Goal: Transaction & Acquisition: Purchase product/service

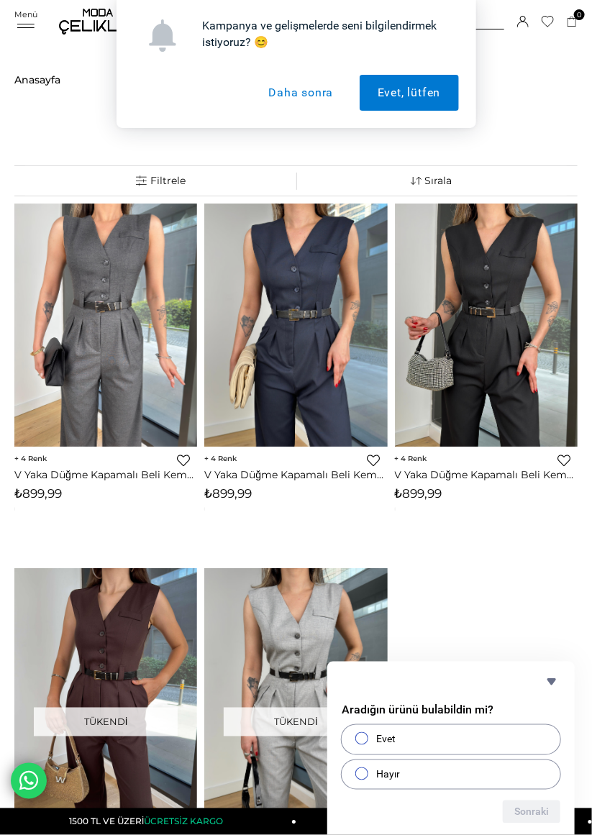
click at [19, 18] on div "Kampanya ve gelişmelerde seni bilgilendirmek istiyoruz? 😊 Evet, lütfen Daha son…" at bounding box center [296, 64] width 592 height 128
click at [319, 96] on button "Daha sonra" at bounding box center [300, 93] width 101 height 36
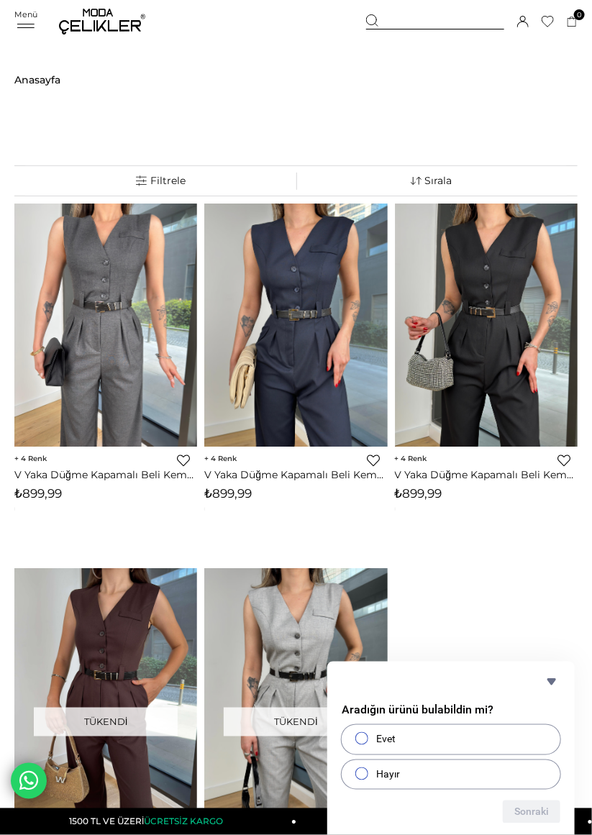
click at [24, 15] on div "Menü Üye Girişi Üye Ol Hesabım Çıkış Yap [GEOGRAPHIC_DATA] Favorilerim Yardım S…" at bounding box center [295, 21] width 563 height 43
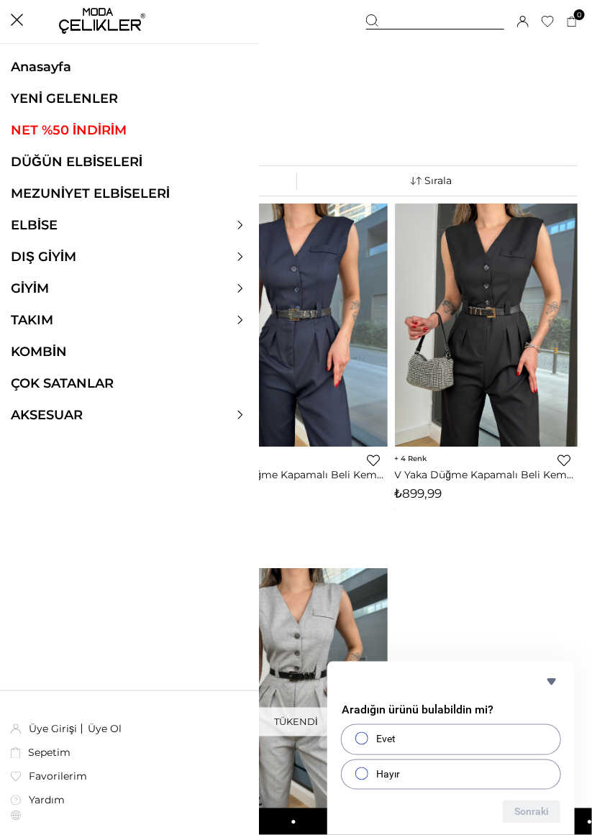
click at [25, 129] on link "NET %50 İNDİRİM" at bounding box center [129, 130] width 259 height 16
click at [64, 129] on link "NET %50 İNDİRİM" at bounding box center [129, 130] width 259 height 16
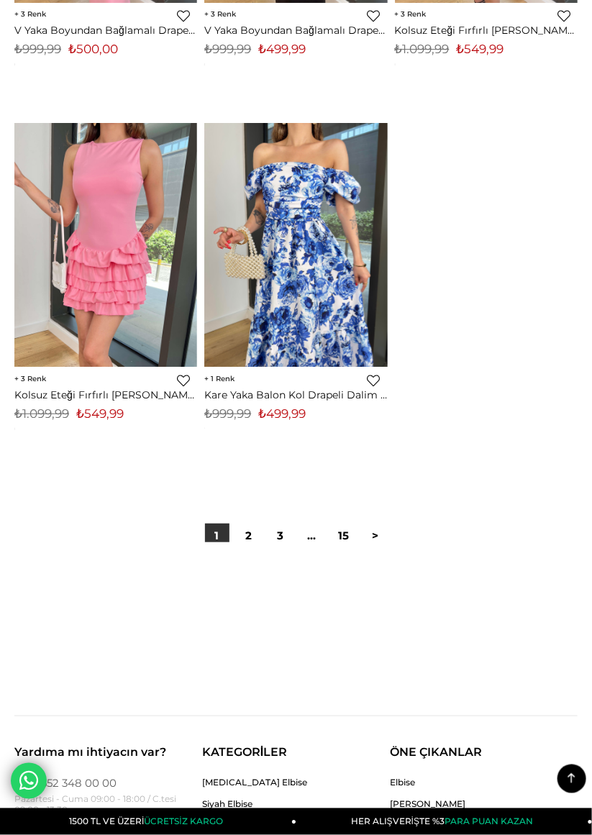
scroll to position [9540, 0]
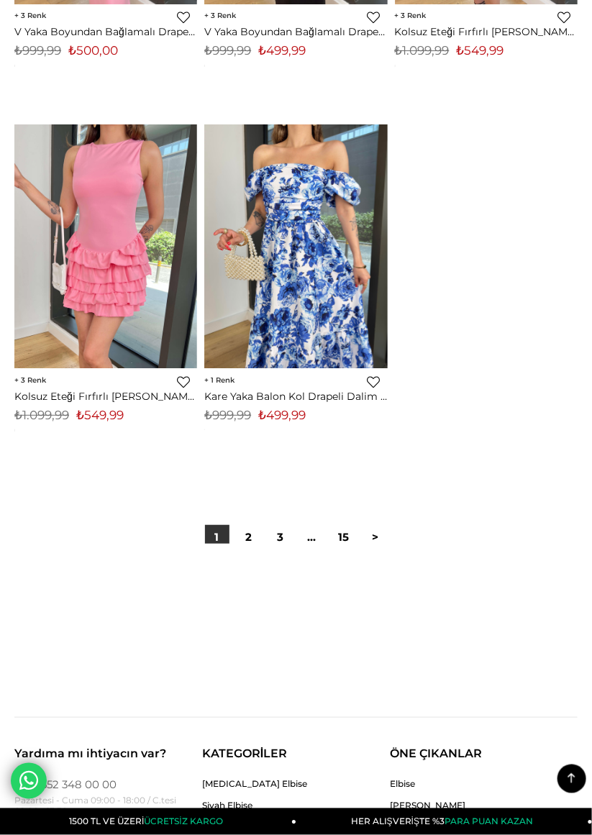
click at [249, 535] on link "2" at bounding box center [249, 537] width 24 height 24
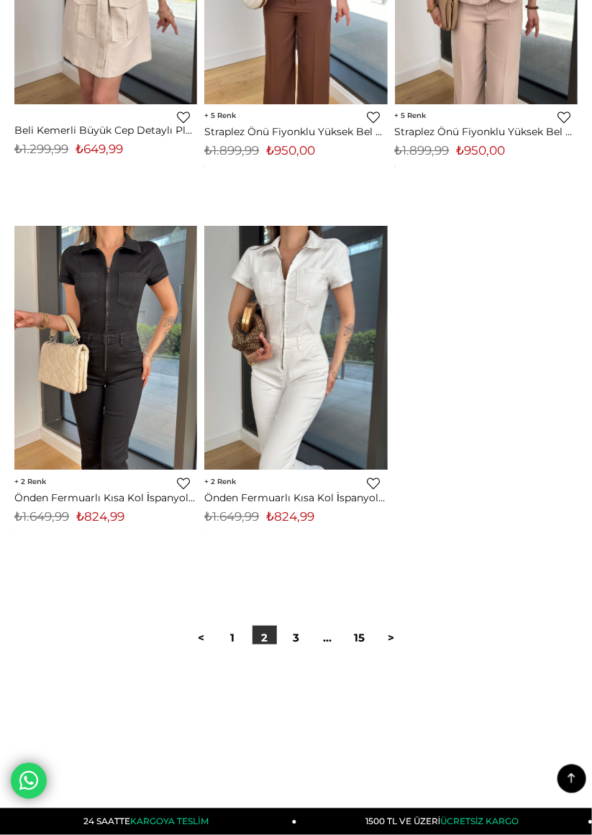
scroll to position [9490, 0]
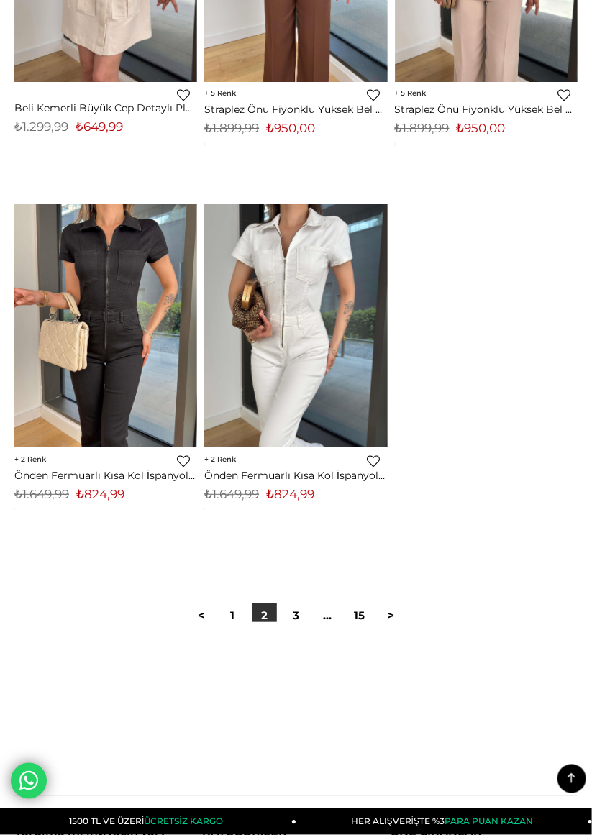
click at [292, 617] on link "3" at bounding box center [296, 615] width 24 height 24
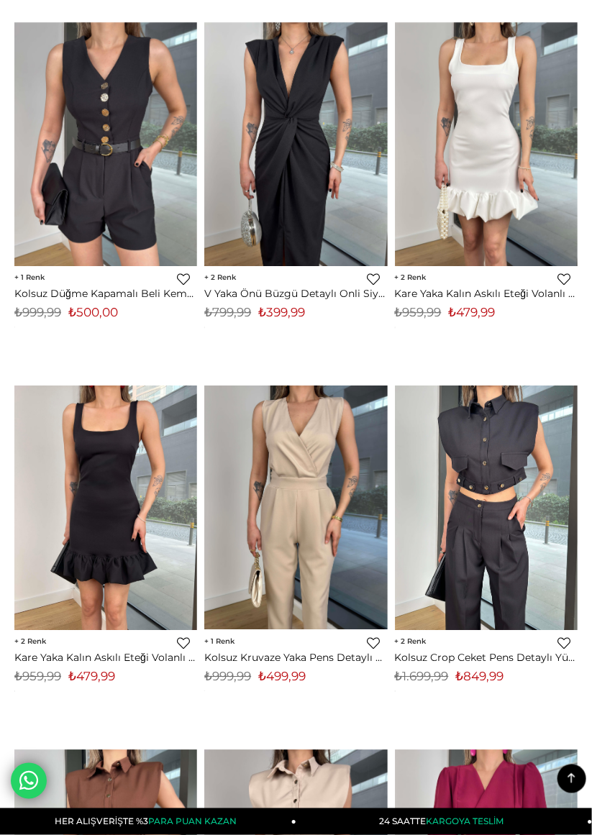
scroll to position [3462, 0]
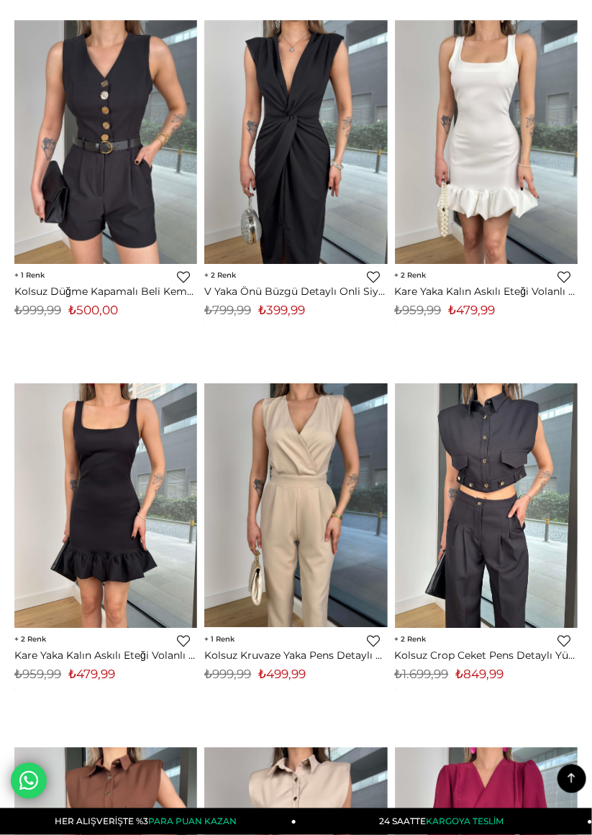
click at [67, 490] on img at bounding box center [105, 505] width 183 height 244
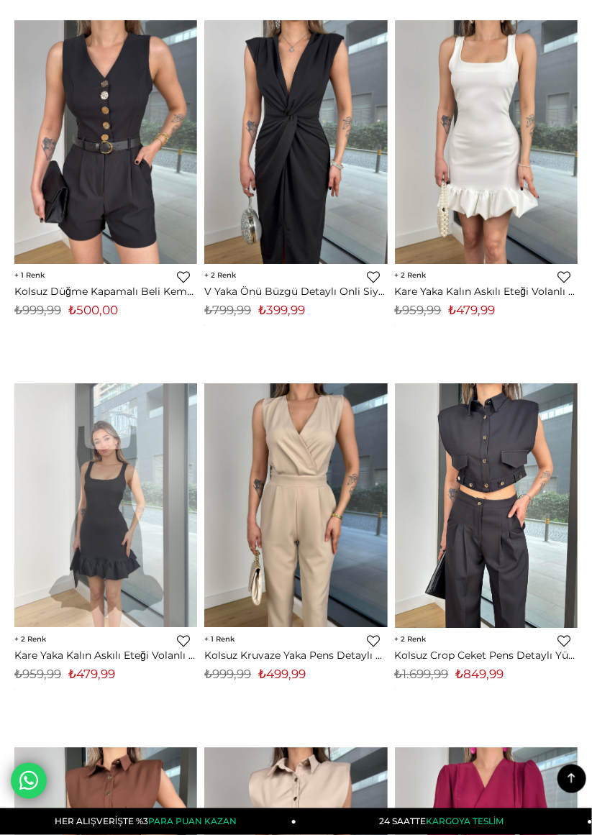
scroll to position [3522, 0]
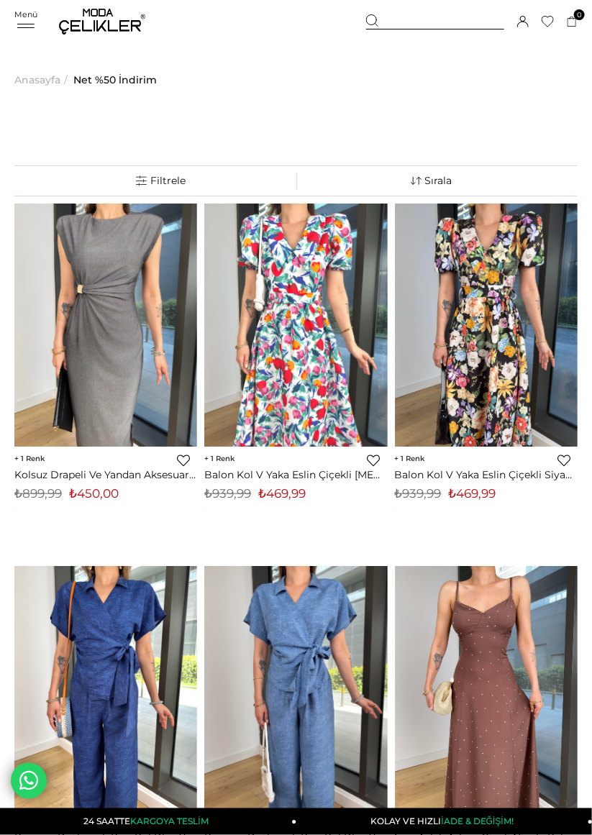
click at [16, 14] on div "Menü Üye Girişi Üye Ol Hesabım Çıkış Yap [GEOGRAPHIC_DATA] Favorilerim Yardım S…" at bounding box center [295, 21] width 563 height 43
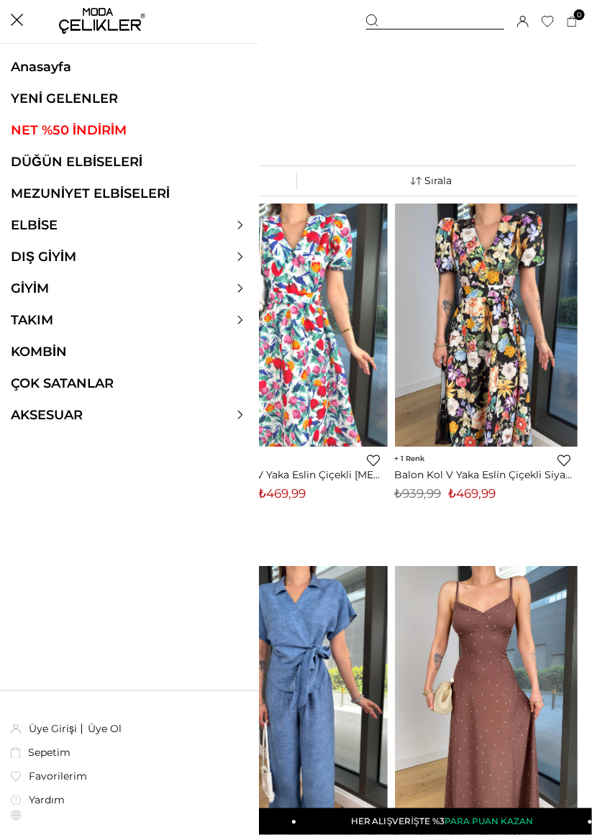
click at [51, 305] on ul "Anasayfa YENİ GELENLER NET %50 İNDİRİM DÜĞÜN ELBİSELERİ MEZUNİYET ELBİSELERİ EL…" at bounding box center [129, 249] width 259 height 380
click at [34, 318] on link "TAKIM" at bounding box center [32, 320] width 64 height 16
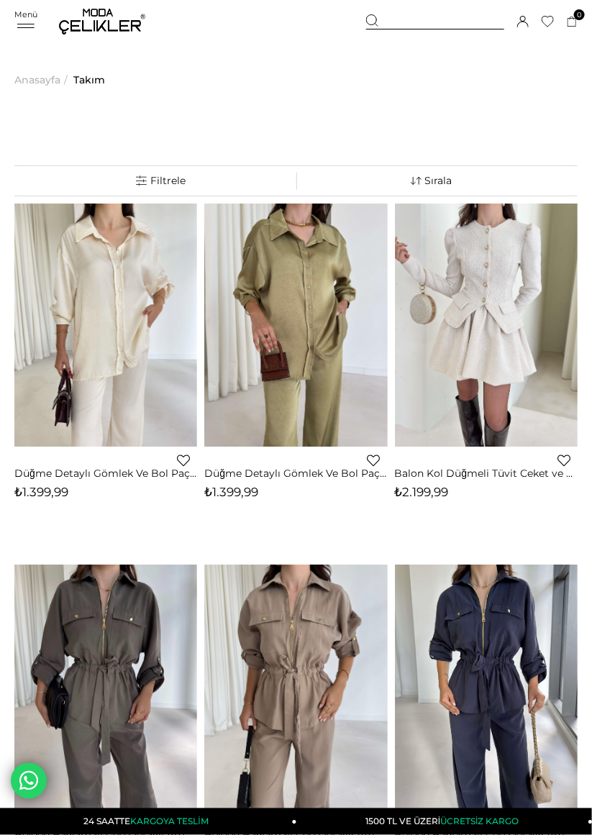
click at [24, 15] on div "Menü Üye Girişi Üye Ol Hesabım Çıkış Yap [GEOGRAPHIC_DATA] Favorilerim Yardım S…" at bounding box center [295, 21] width 563 height 43
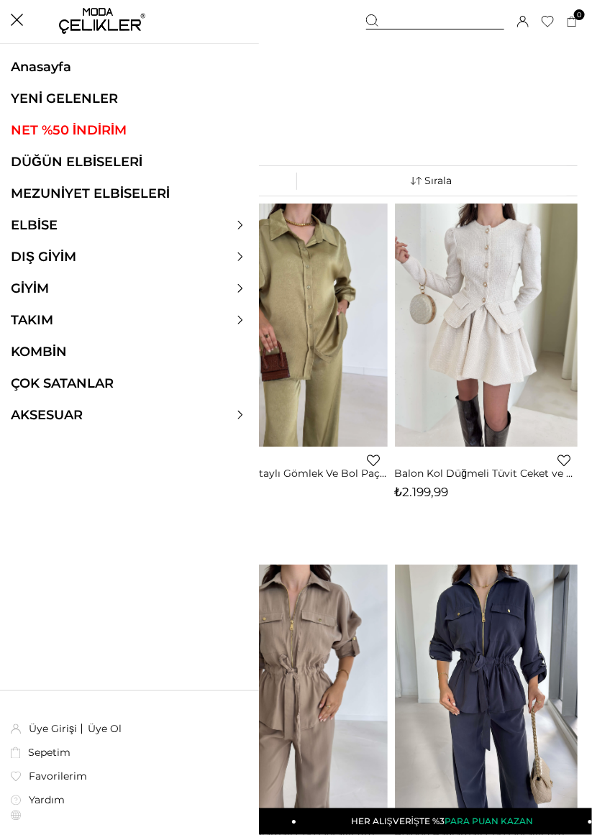
click at [248, 288] on div at bounding box center [129, 288] width 259 height 16
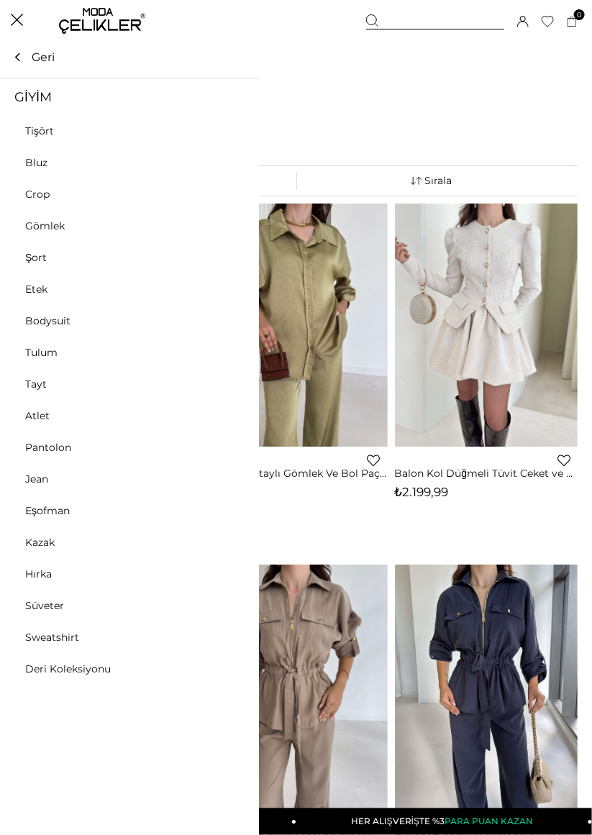
click at [43, 160] on link "Bluz" at bounding box center [36, 162] width 73 height 13
click at [48, 446] on link "Pantolon" at bounding box center [48, 447] width 96 height 13
